Goal: Task Accomplishment & Management: Use online tool/utility

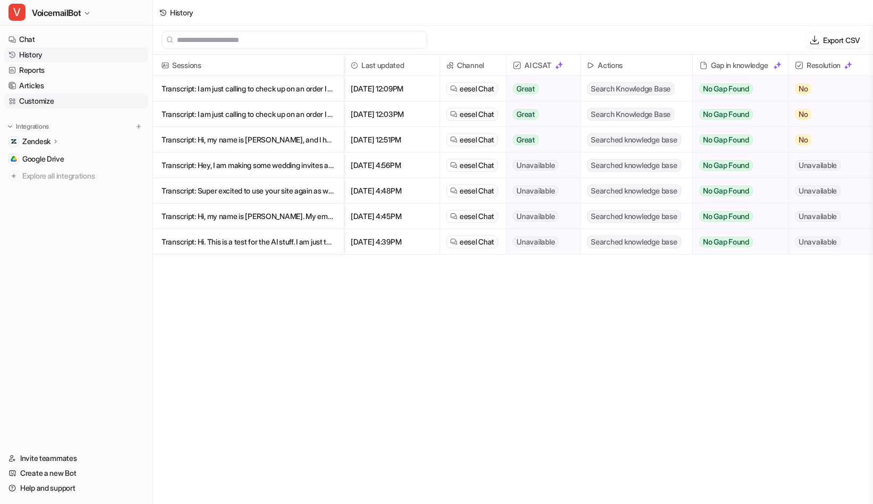
click at [37, 103] on link "Customize" at bounding box center [76, 101] width 144 height 15
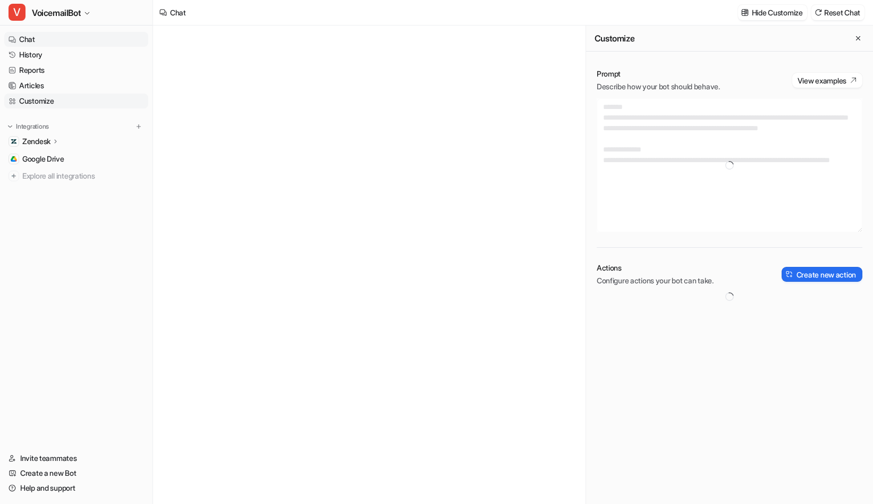
type textarea "**********"
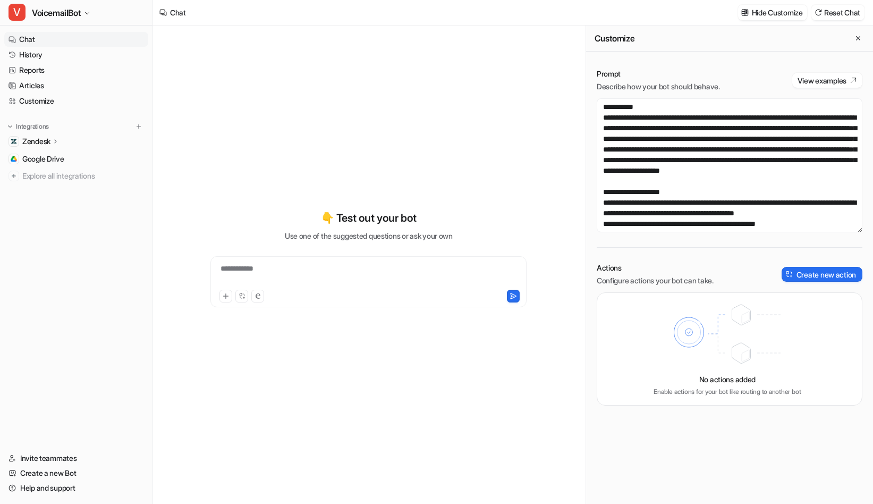
click at [856, 38] on icon "Close flyout" at bounding box center [857, 38] width 7 height 7
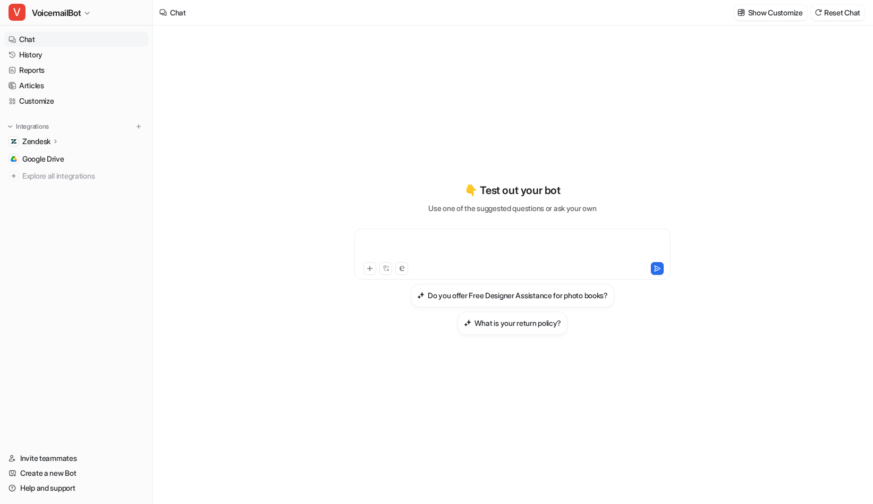
click at [454, 250] on div at bounding box center [512, 247] width 311 height 24
paste div
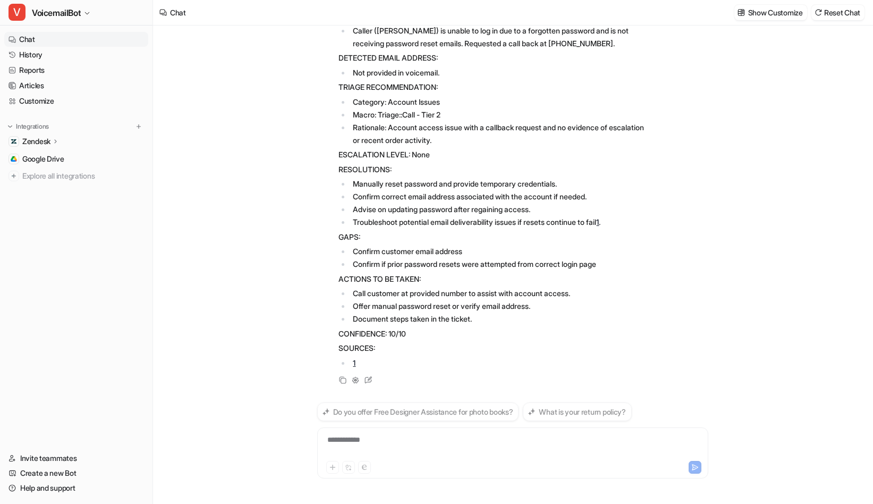
scroll to position [130, 0]
click at [346, 378] on div "Copy" at bounding box center [342, 379] width 13 height 13
click at [342, 379] on icon at bounding box center [342, 379] width 7 height 7
